Goal: Information Seeking & Learning: Learn about a topic

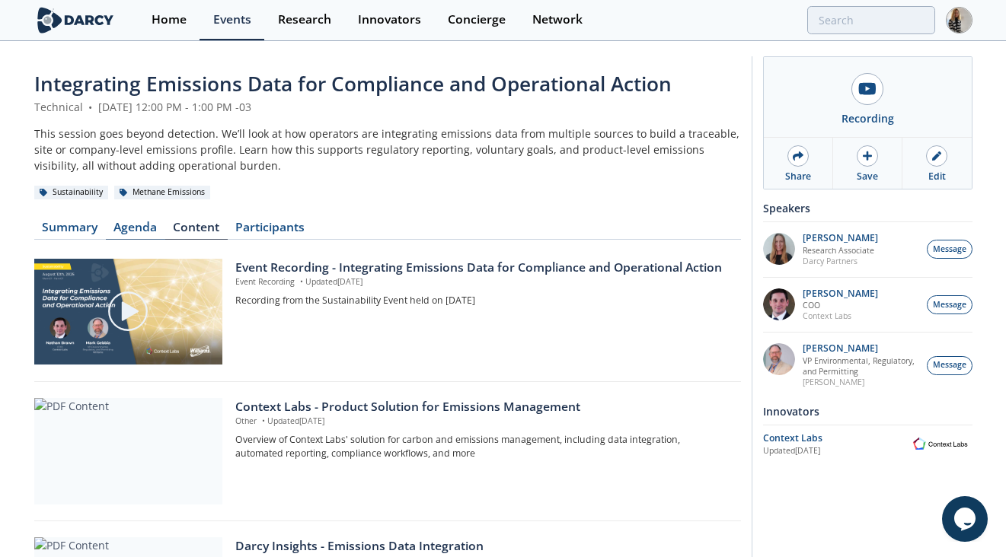
click at [135, 227] on link "Agenda" at bounding box center [135, 231] width 59 height 18
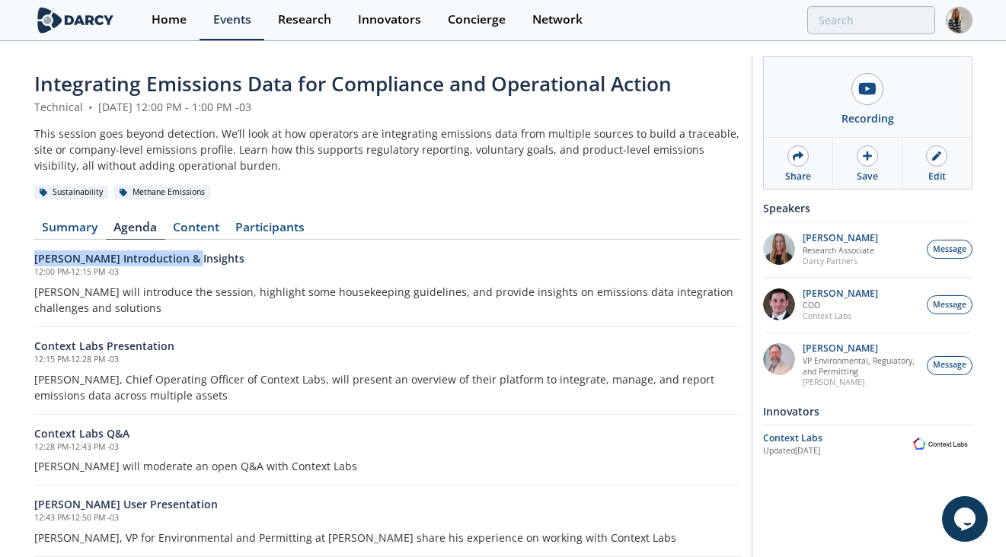
drag, startPoint x: 204, startPoint y: 257, endPoint x: 8, endPoint y: 258, distance: 196.4
click at [8, 258] on div "Integrating Emissions Data for Compliance and Operational Action Technical • [D…" at bounding box center [503, 349] width 1006 height 612
copy h6 "[PERSON_NAME] Introduction & Insights"
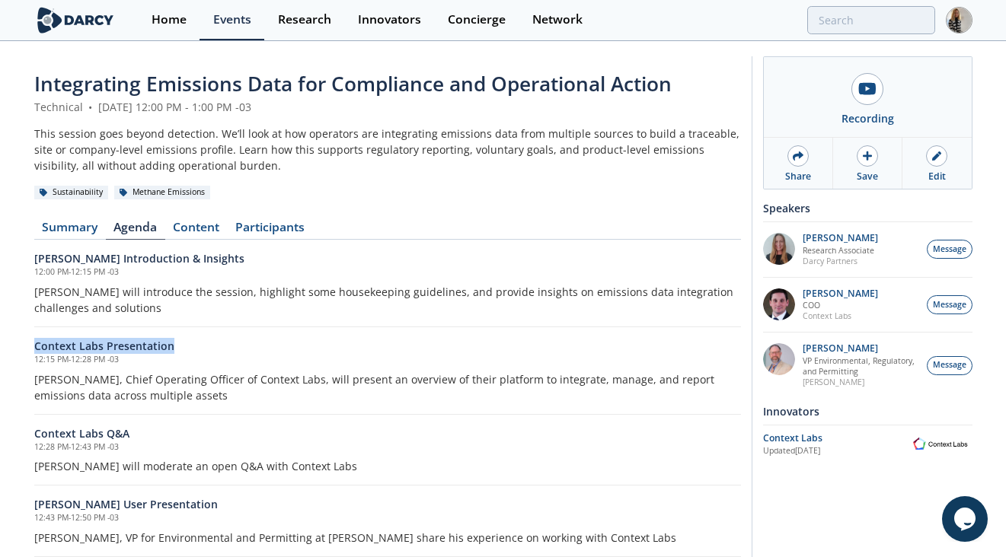
drag, startPoint x: 174, startPoint y: 346, endPoint x: 21, endPoint y: 347, distance: 152.2
click at [21, 347] on div "Integrating Emissions Data for Compliance and Operational Action Technical • [D…" at bounding box center [503, 349] width 1006 height 612
copy h6 "Context Labs Presentation"
click at [838, 288] on p "[PERSON_NAME]" at bounding box center [839, 293] width 75 height 11
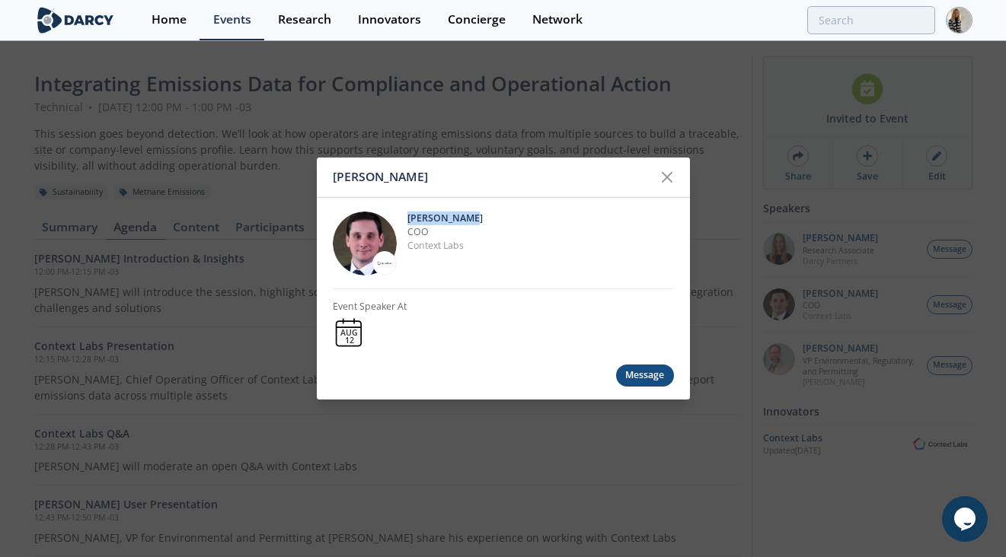
drag, startPoint x: 407, startPoint y: 218, endPoint x: 486, endPoint y: 219, distance: 78.4
click at [486, 219] on p "[PERSON_NAME]" at bounding box center [540, 218] width 266 height 14
copy p "[PERSON_NAME]"
click at [666, 173] on icon at bounding box center [667, 177] width 18 height 18
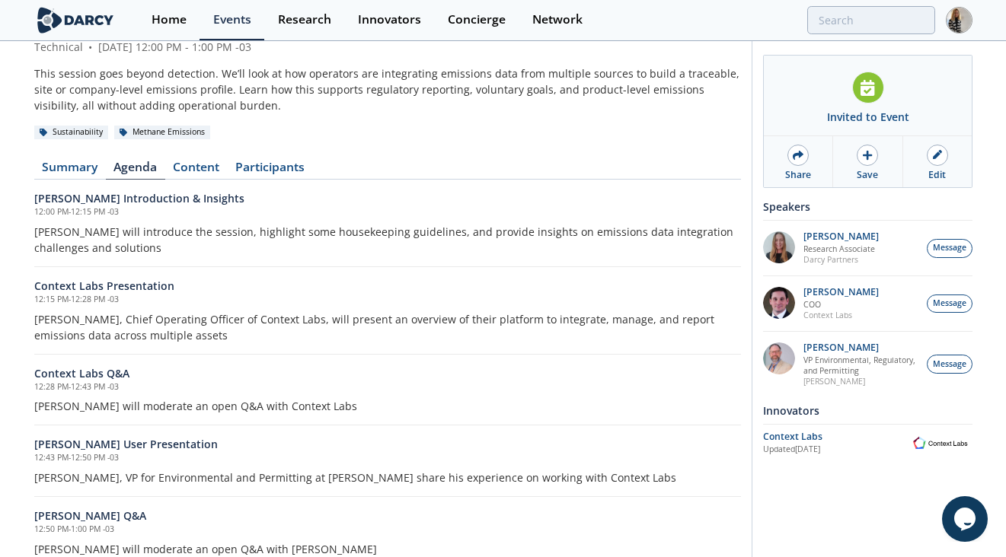
scroll to position [133, 0]
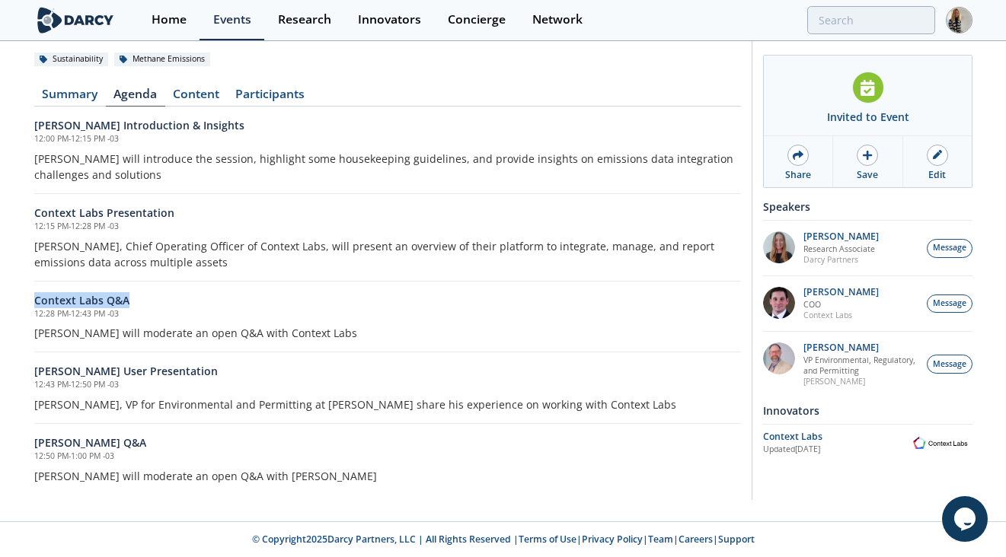
drag, startPoint x: 134, startPoint y: 299, endPoint x: 27, endPoint y: 299, distance: 107.3
click at [27, 299] on div "Integrating Emissions Data for Compliance and Operational Action Technical • [D…" at bounding box center [503, 215] width 1006 height 612
copy h6 "Context Labs Q&A"
drag, startPoint x: 194, startPoint y: 369, endPoint x: 19, endPoint y: 369, distance: 175.1
click at [19, 369] on div "Integrating Emissions Data for Compliance and Operational Action Technical • [D…" at bounding box center [503, 215] width 1006 height 612
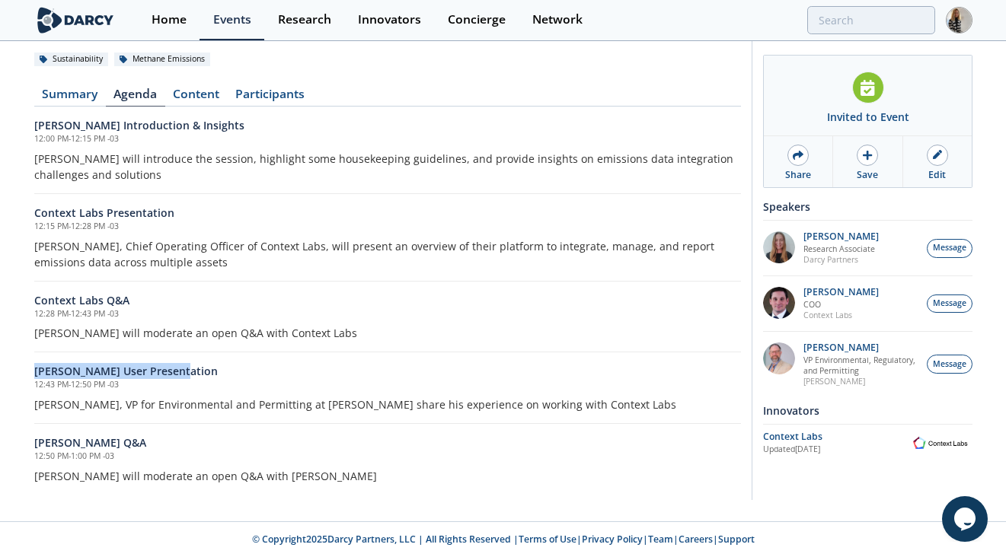
copy h6 "[PERSON_NAME] User Presentation"
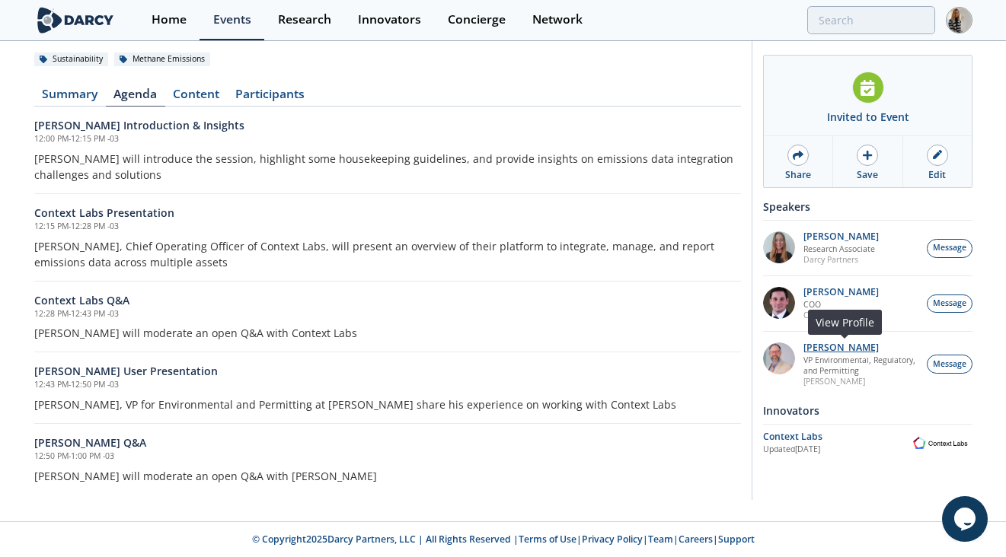
click at [837, 345] on p "[PERSON_NAME]" at bounding box center [861, 348] width 116 height 11
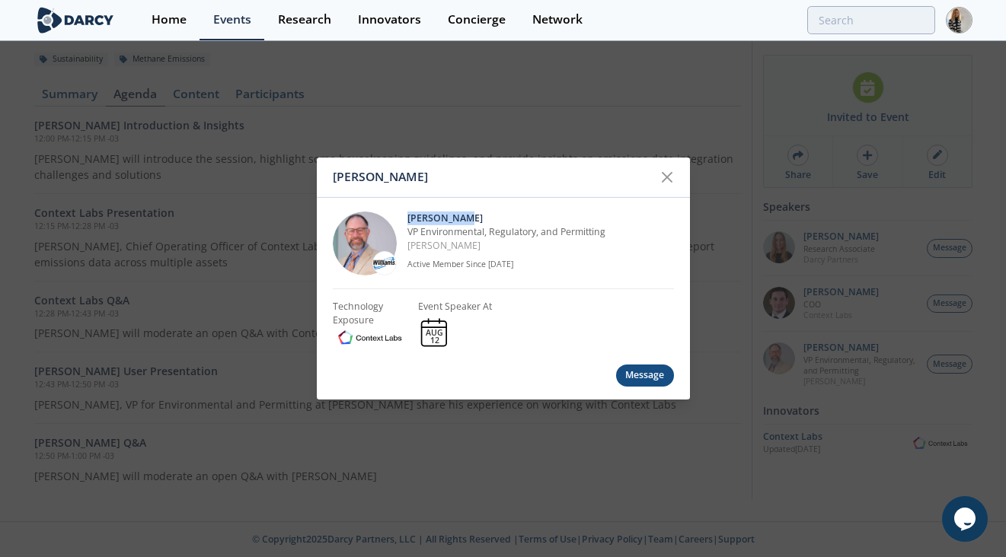
drag, startPoint x: 407, startPoint y: 215, endPoint x: 467, endPoint y: 215, distance: 59.4
click at [467, 215] on p "[PERSON_NAME]" at bounding box center [540, 218] width 266 height 14
copy p "[PERSON_NAME]"
